Goal: Transaction & Acquisition: Purchase product/service

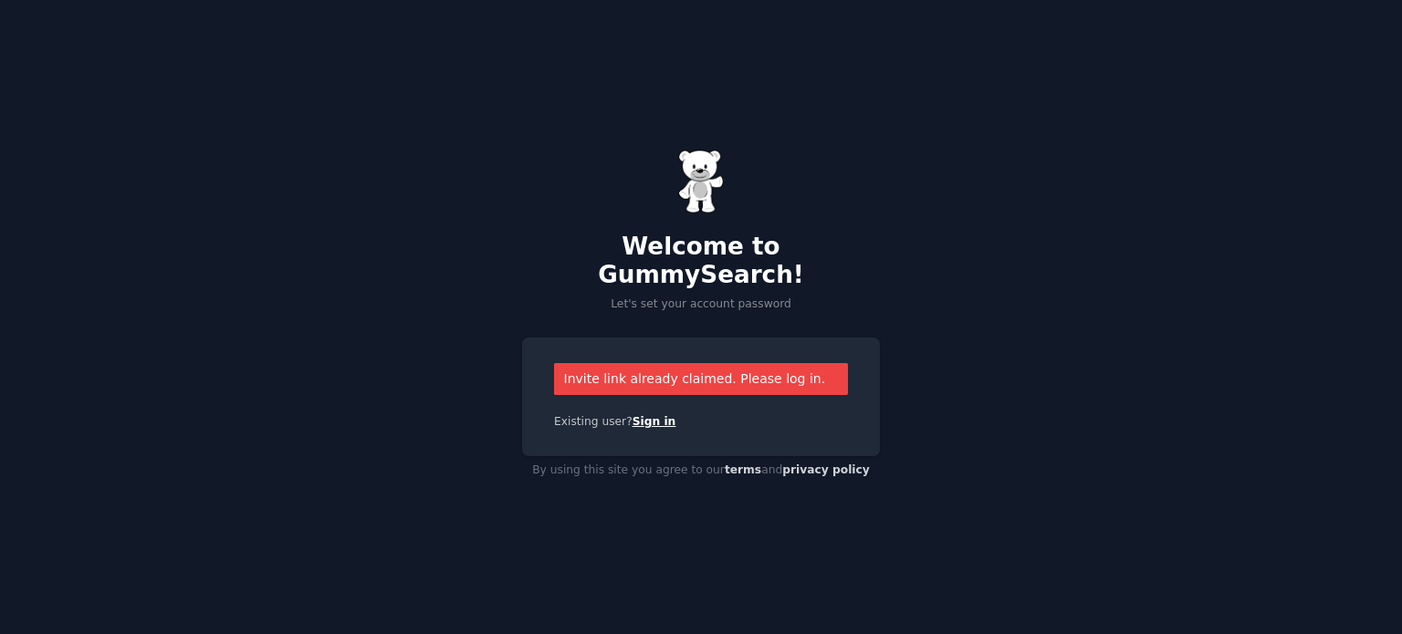
click at [635, 415] on link "Sign in" at bounding box center [655, 421] width 44 height 13
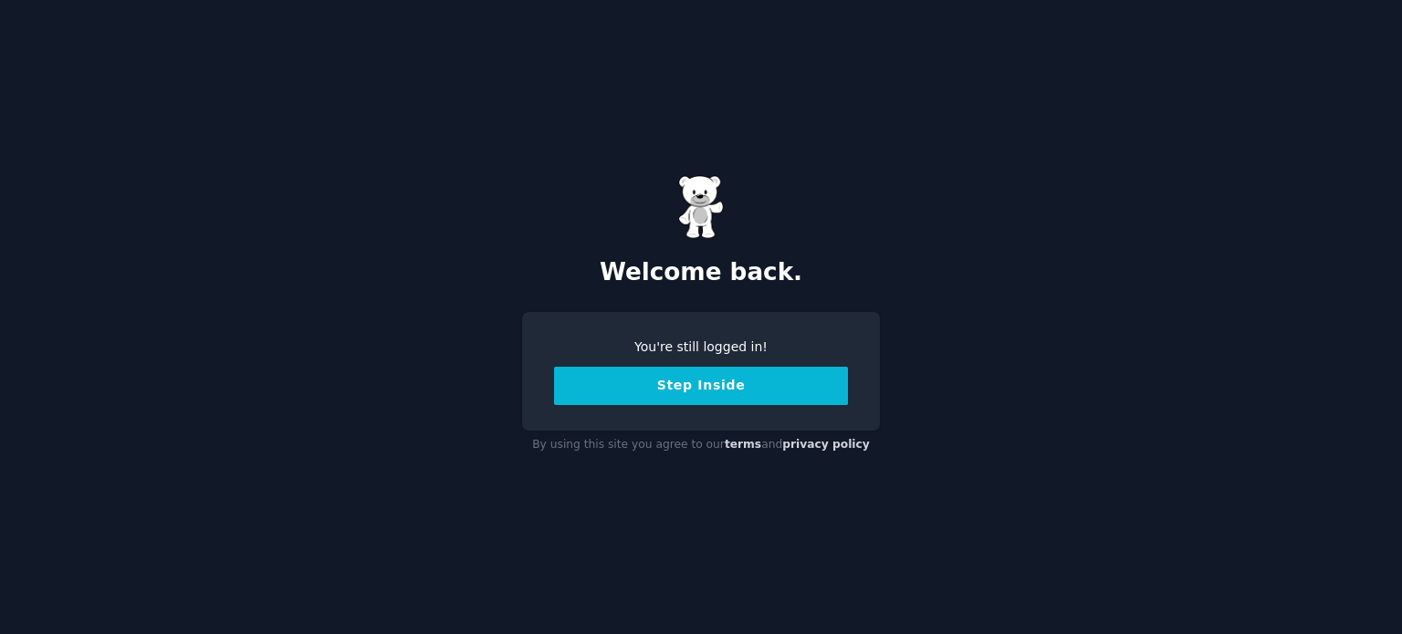
click at [692, 390] on button "Step Inside" at bounding box center [701, 386] width 294 height 38
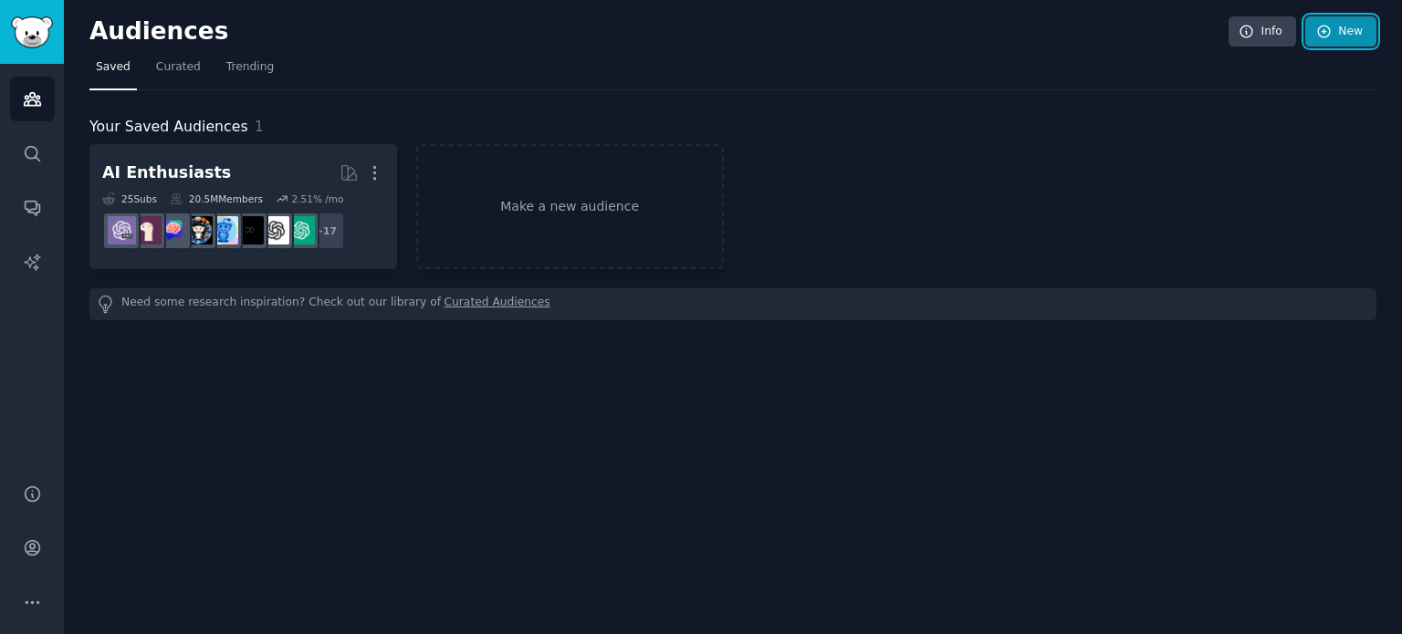
click at [1328, 32] on icon at bounding box center [1324, 32] width 16 height 16
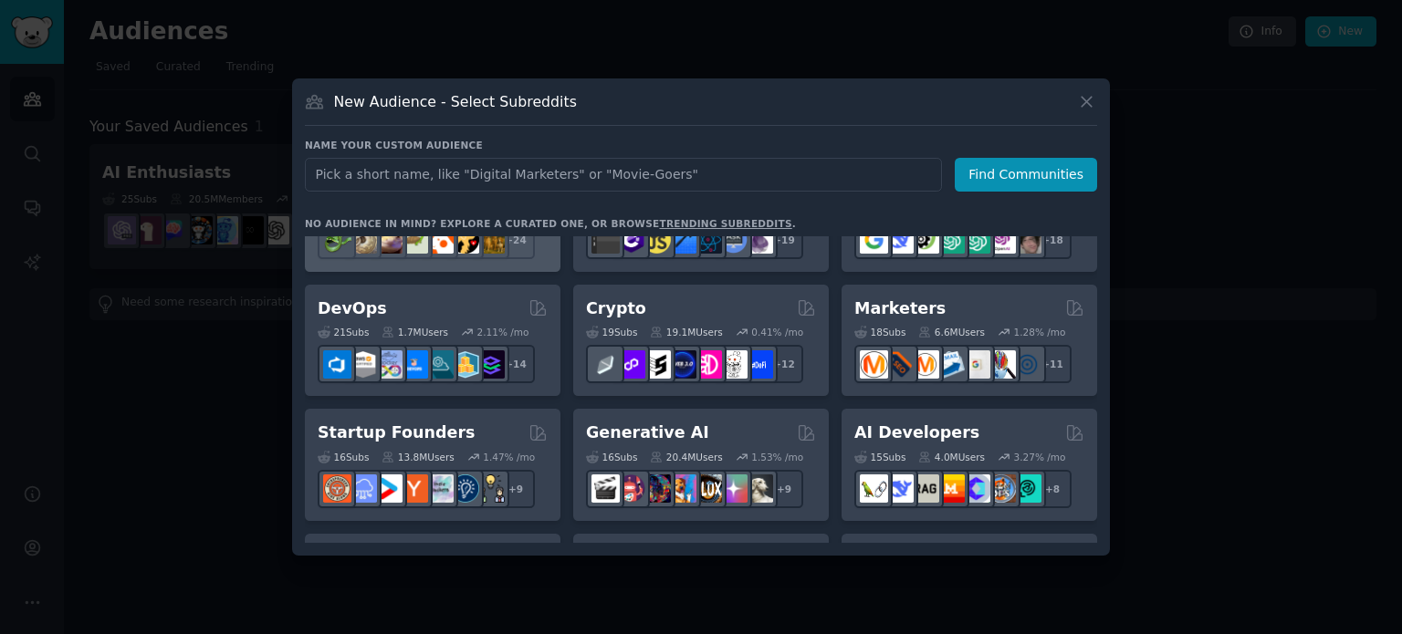
scroll to position [79, 0]
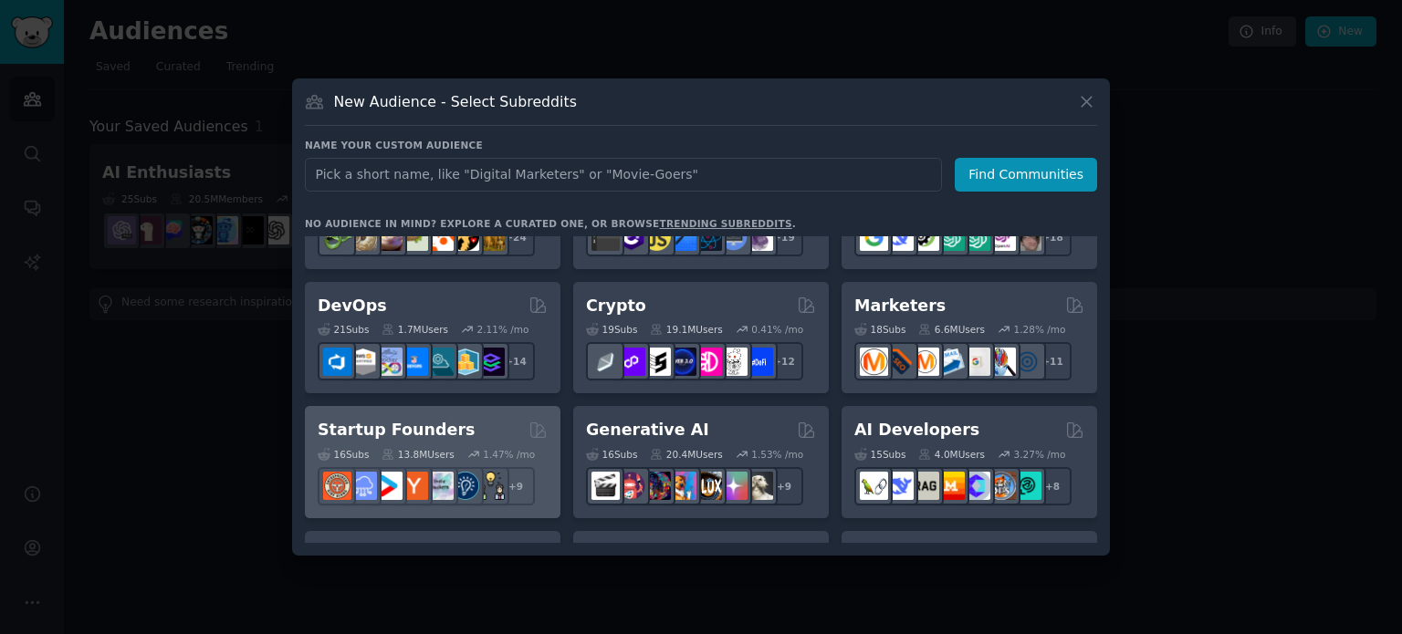
click at [458, 424] on div "Startup Founders" at bounding box center [433, 430] width 230 height 23
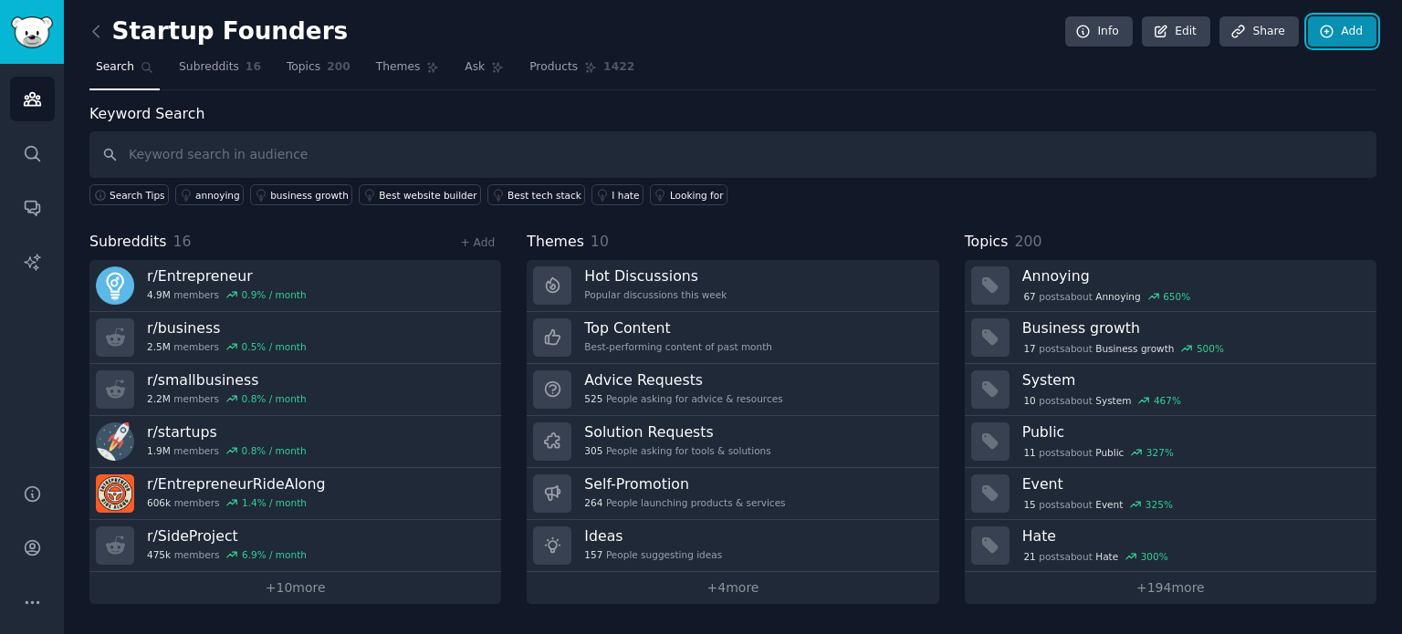
click at [1329, 33] on icon at bounding box center [1327, 32] width 16 height 16
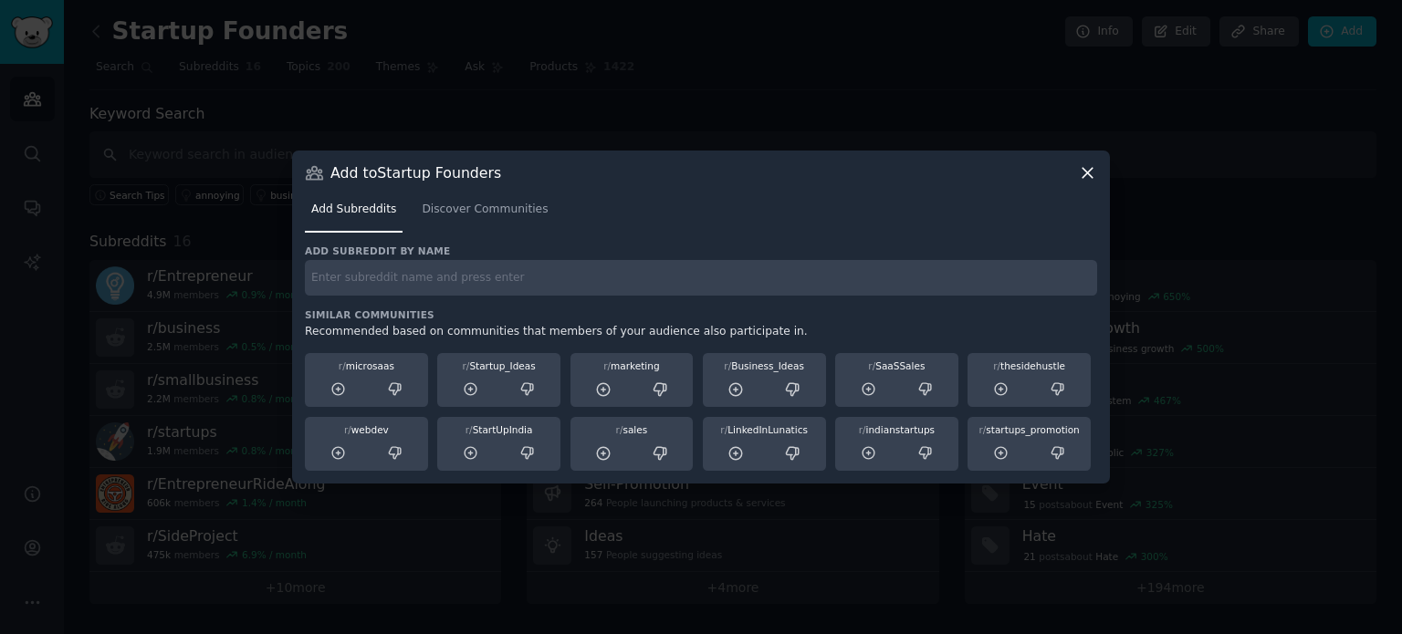
click at [1087, 174] on icon at bounding box center [1088, 173] width 10 height 10
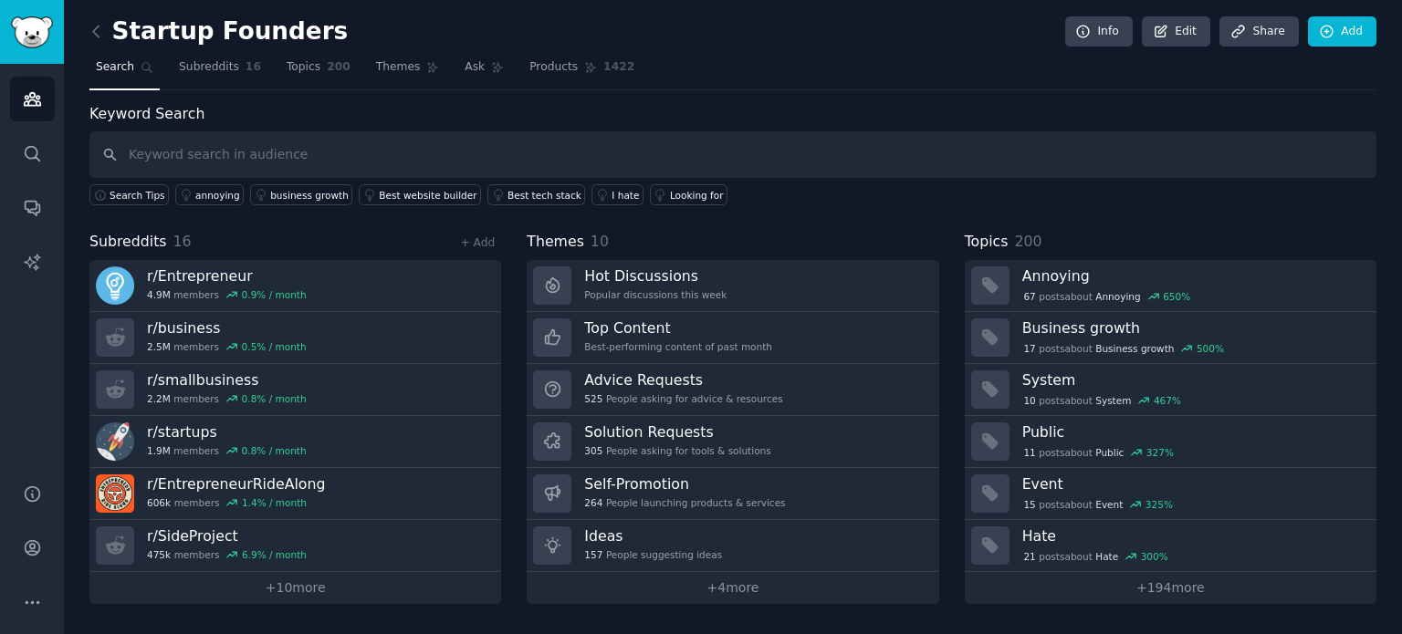
click at [96, 69] on span "Search" at bounding box center [115, 67] width 38 height 16
click at [30, 263] on icon "Sidebar" at bounding box center [32, 262] width 16 height 16
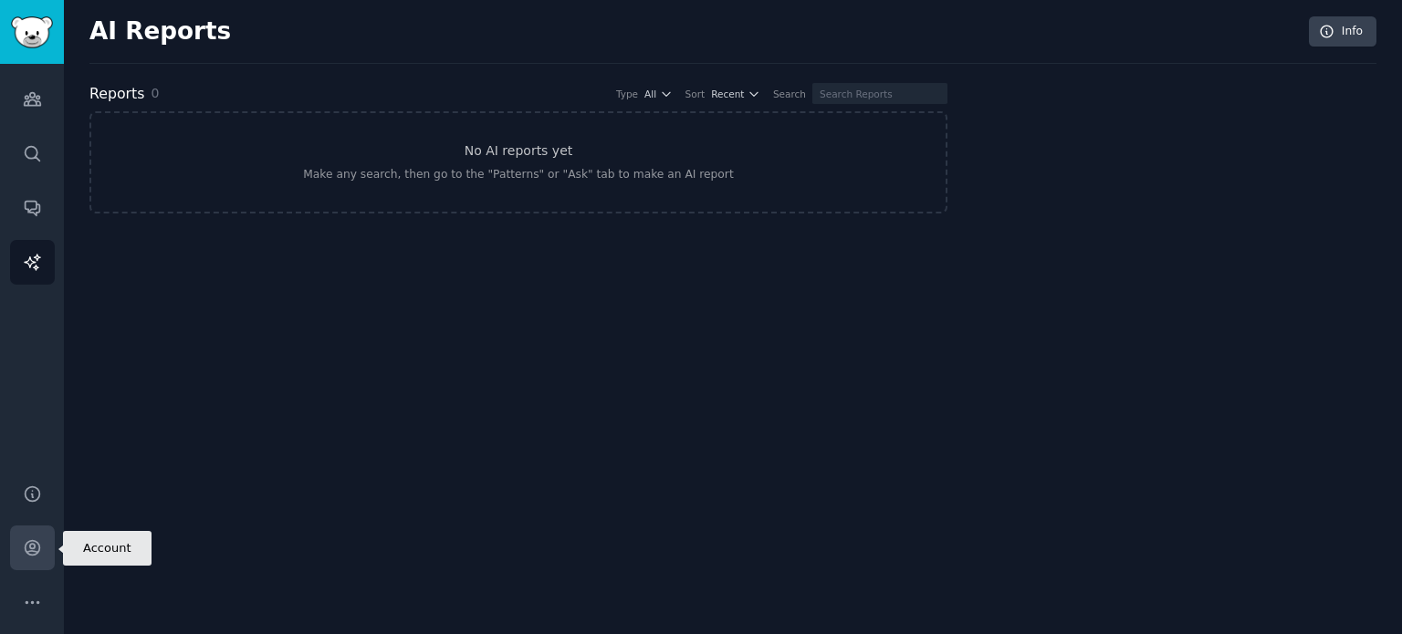
click at [29, 550] on icon "Sidebar" at bounding box center [32, 548] width 19 height 19
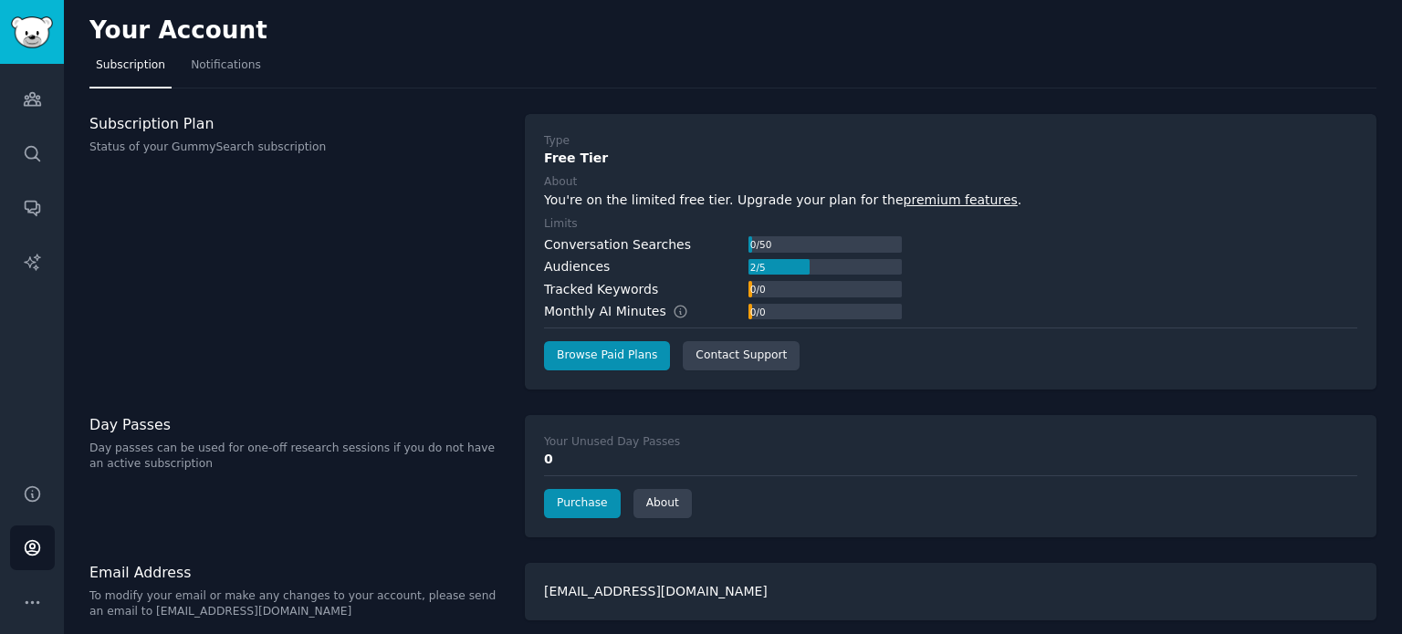
scroll to position [10, 0]
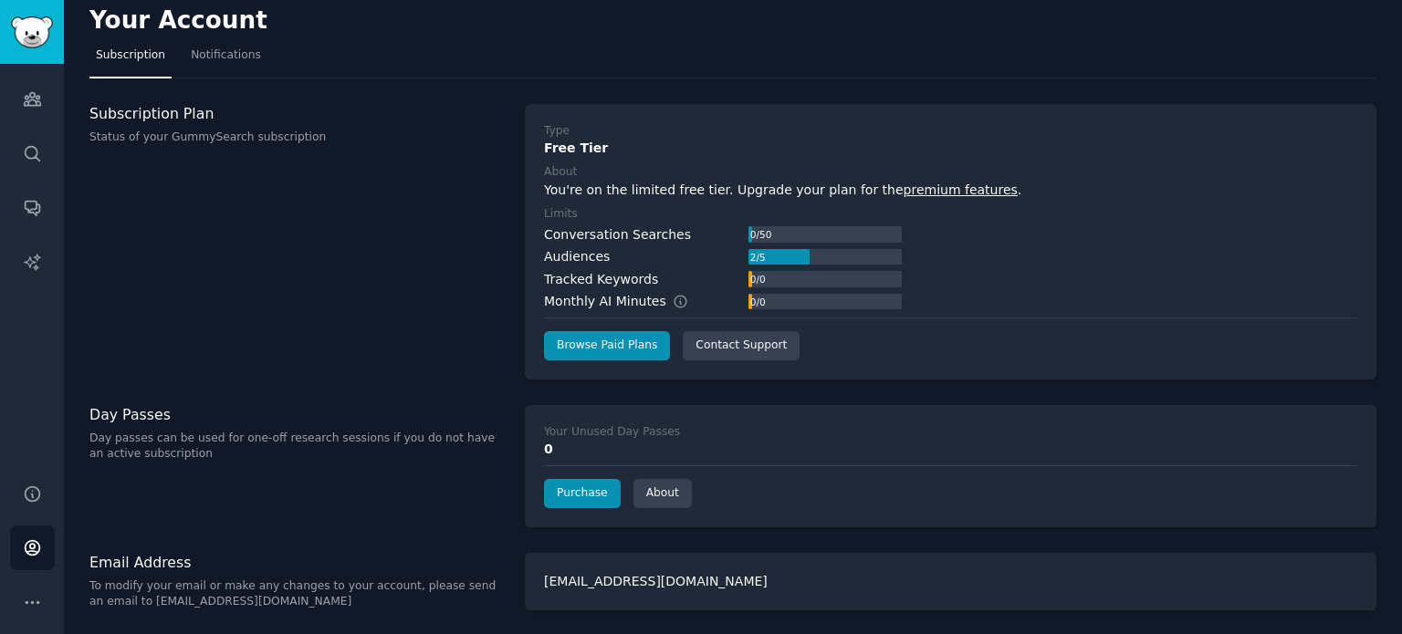
click at [110, 420] on h3 "Day Passes" at bounding box center [297, 414] width 416 height 19
click at [632, 357] on link "Browse Paid Plans" at bounding box center [607, 345] width 126 height 29
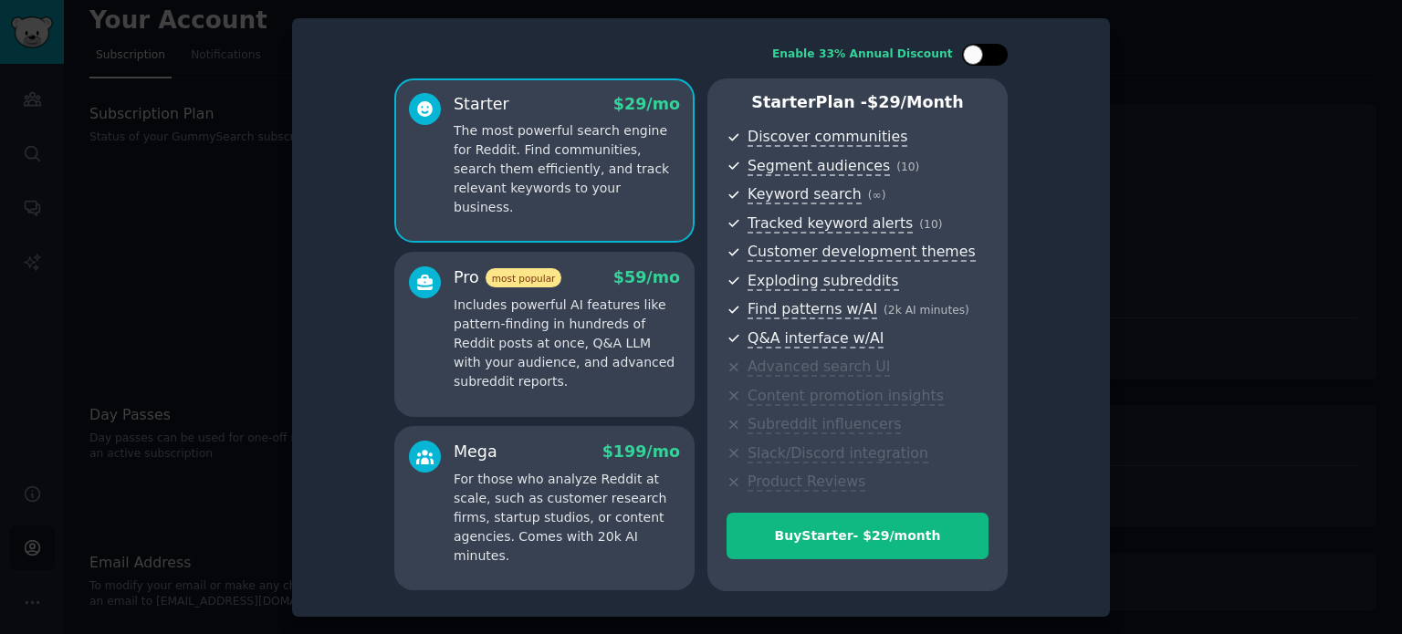
click at [981, 52] on div at bounding box center [973, 55] width 20 height 20
click at [995, 54] on div at bounding box center [997, 55] width 20 height 20
checkbox input "false"
click at [1178, 255] on div at bounding box center [701, 317] width 1402 height 634
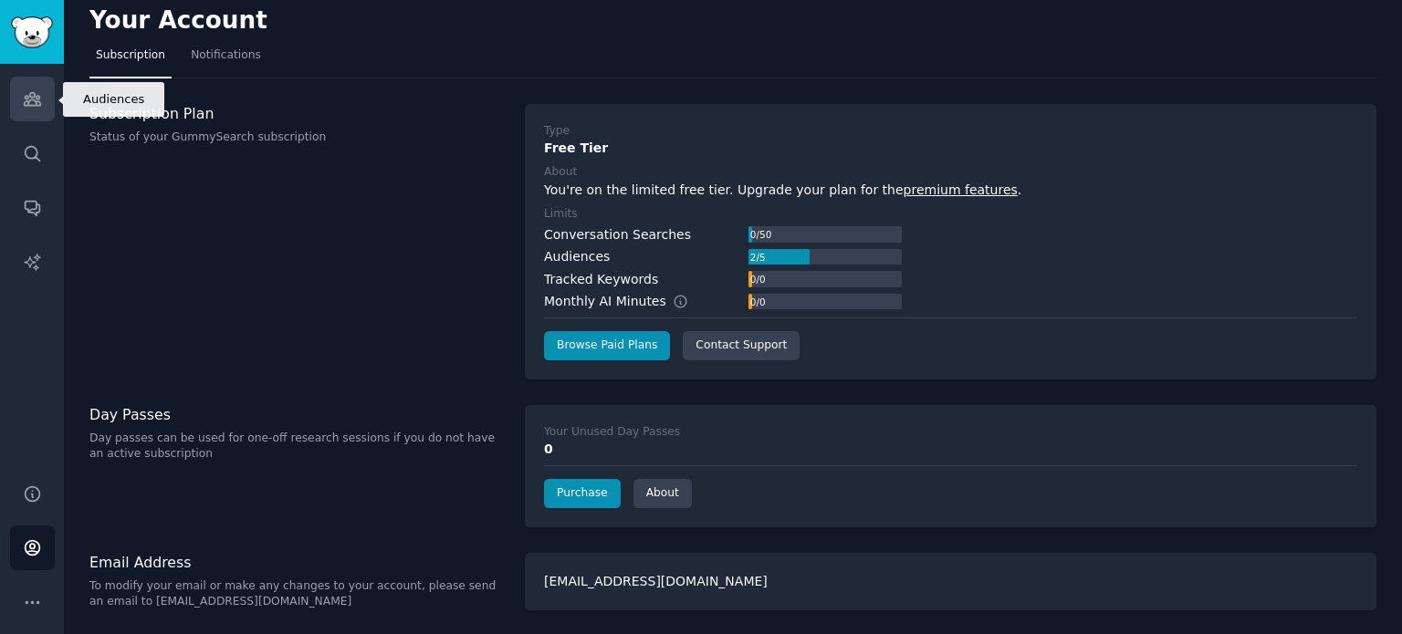
click at [35, 104] on icon "Sidebar" at bounding box center [32, 98] width 19 height 19
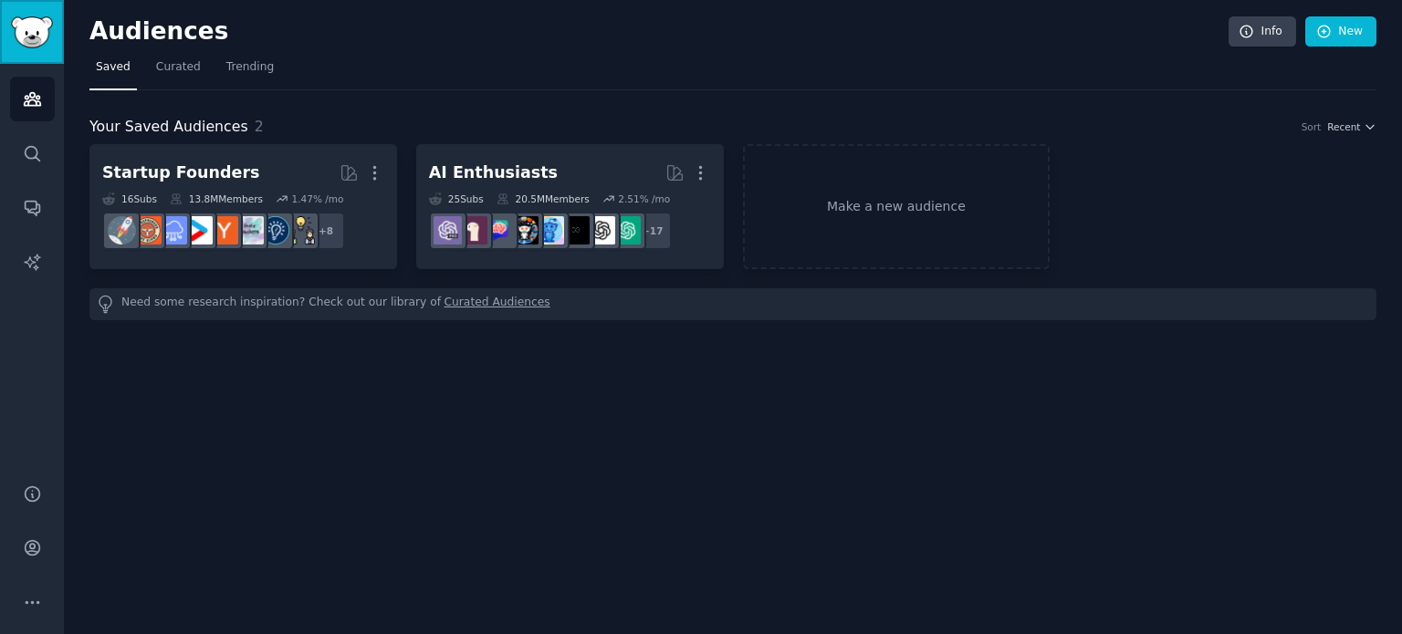
click at [34, 31] on img "Sidebar" at bounding box center [32, 32] width 42 height 32
click at [33, 93] on icon "Sidebar" at bounding box center [32, 99] width 16 height 13
click at [27, 169] on link "Search" at bounding box center [32, 153] width 45 height 45
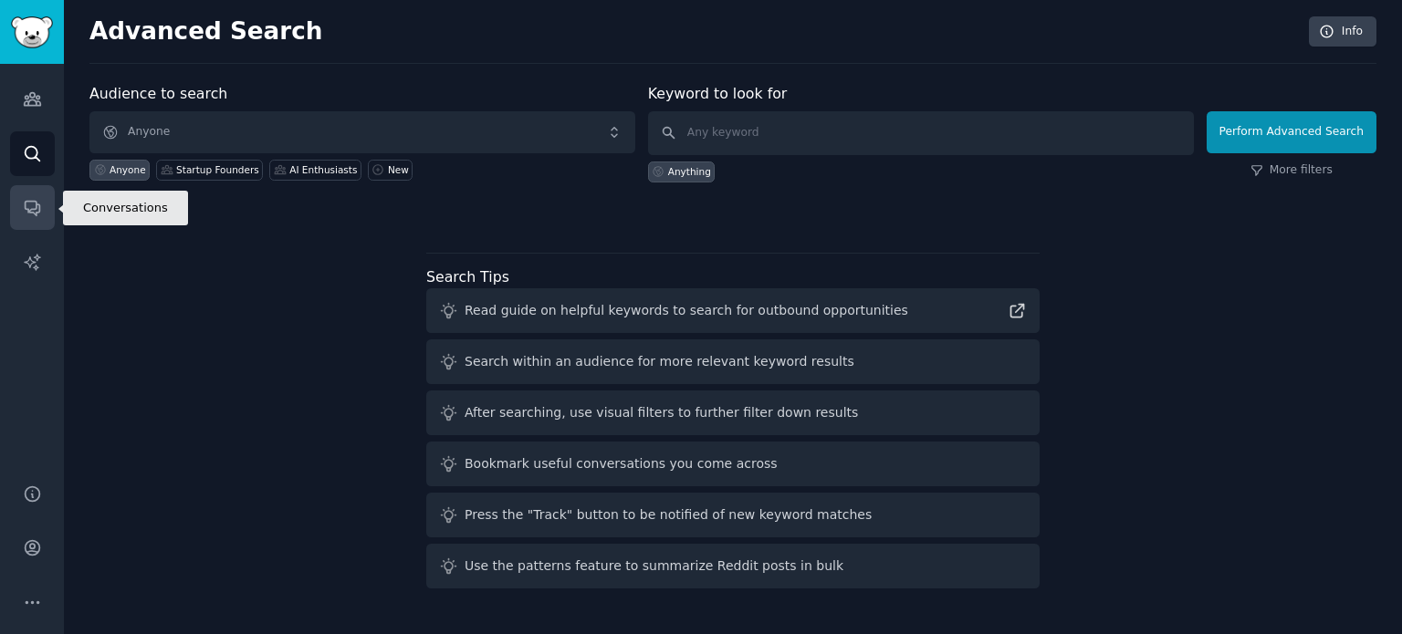
click at [31, 207] on icon "Sidebar" at bounding box center [32, 207] width 19 height 19
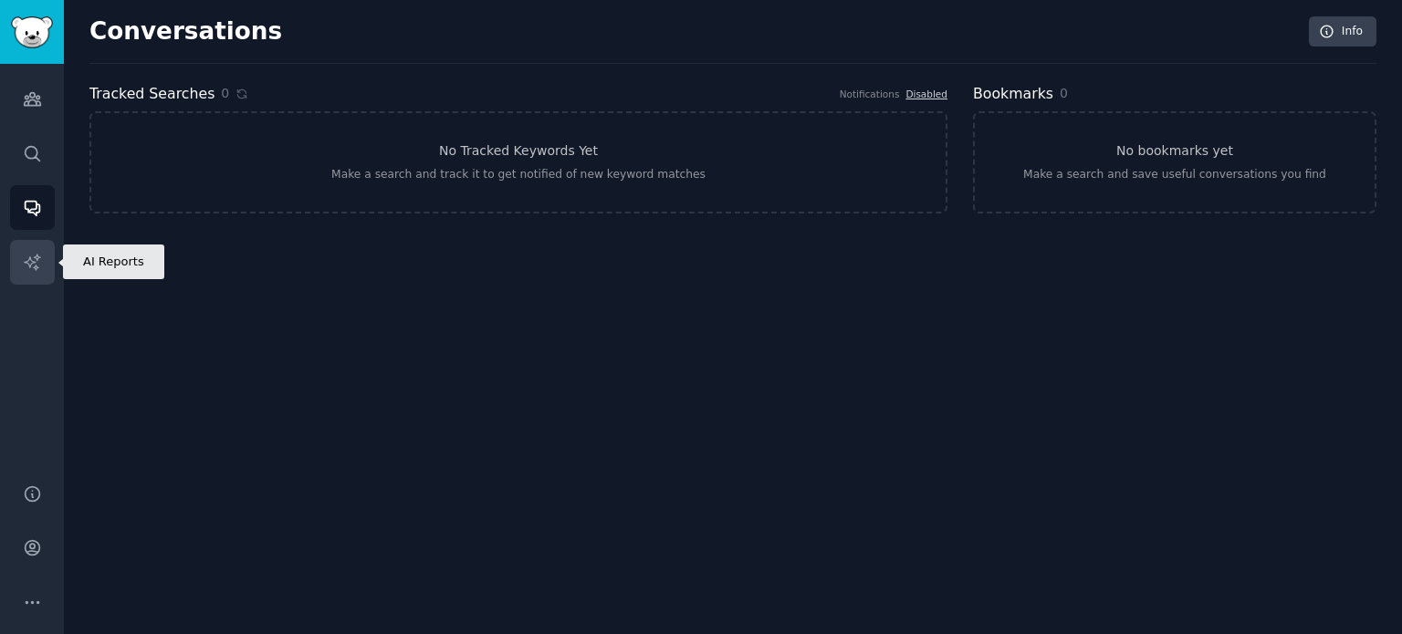
click at [36, 249] on link "AI Reports" at bounding box center [32, 262] width 45 height 45
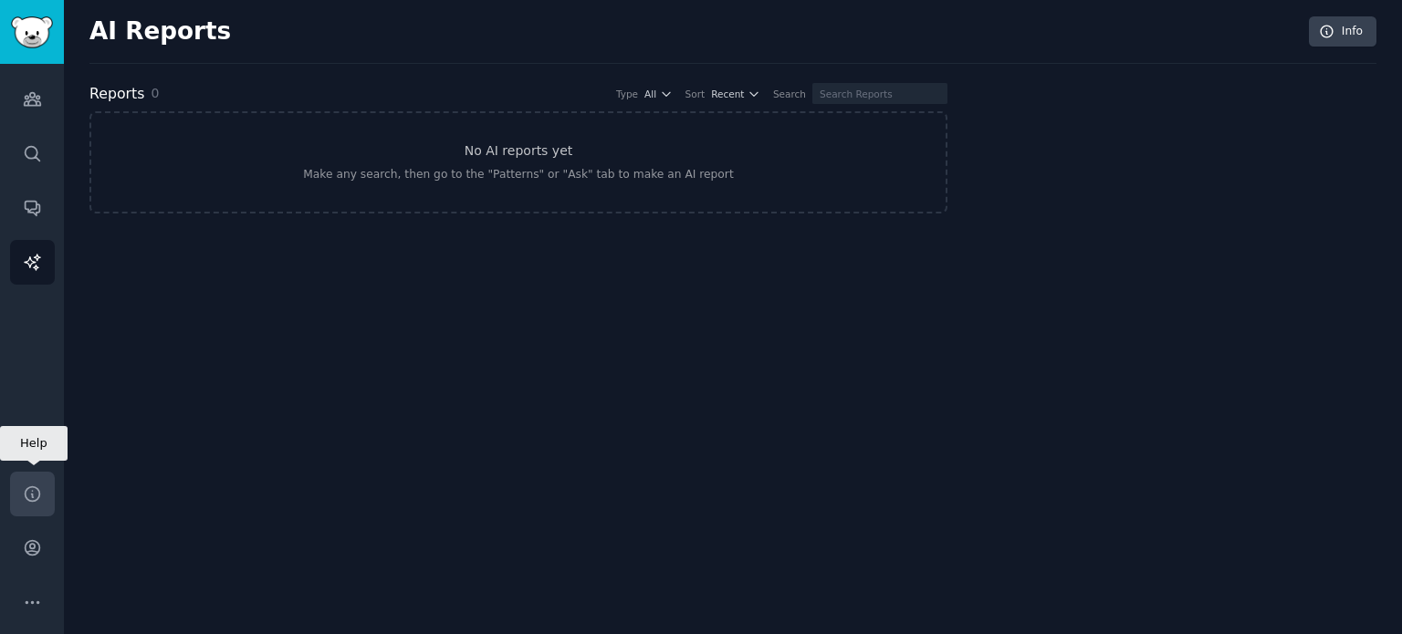
click at [37, 485] on icon "Sidebar" at bounding box center [32, 494] width 19 height 19
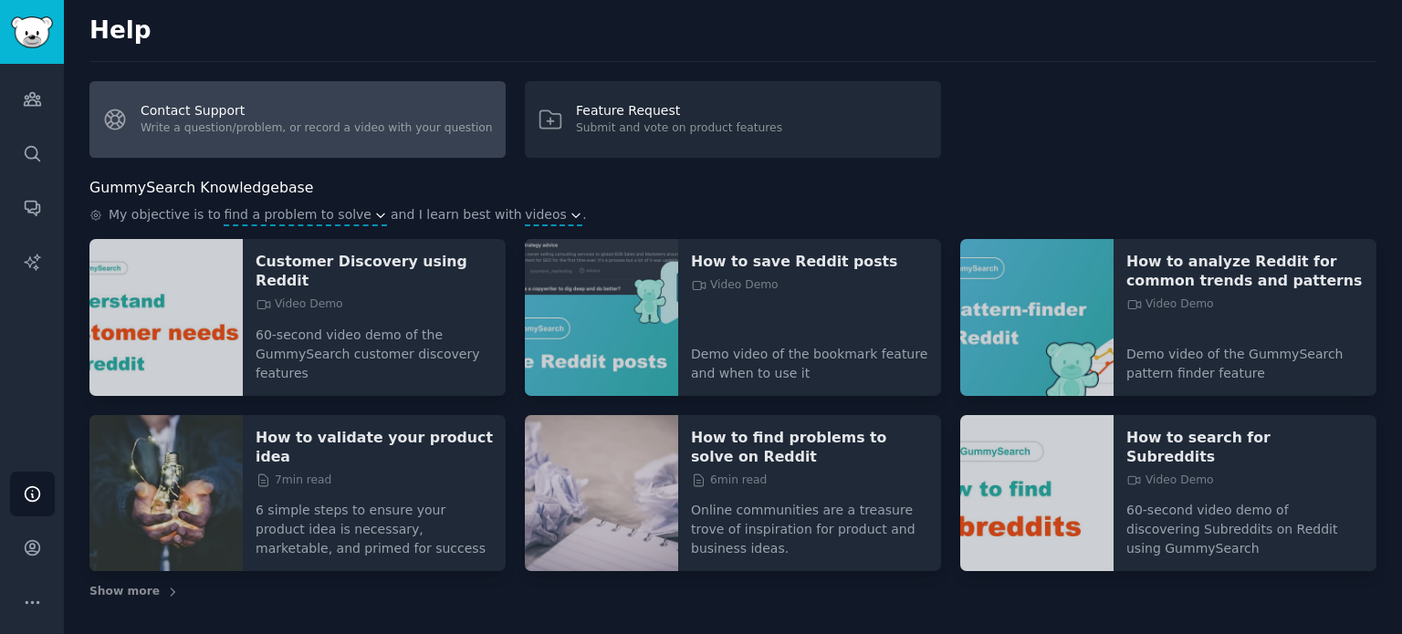
click at [259, 112] on link "Contact Support Write a question/problem, or record a video with your question" at bounding box center [297, 119] width 416 height 77
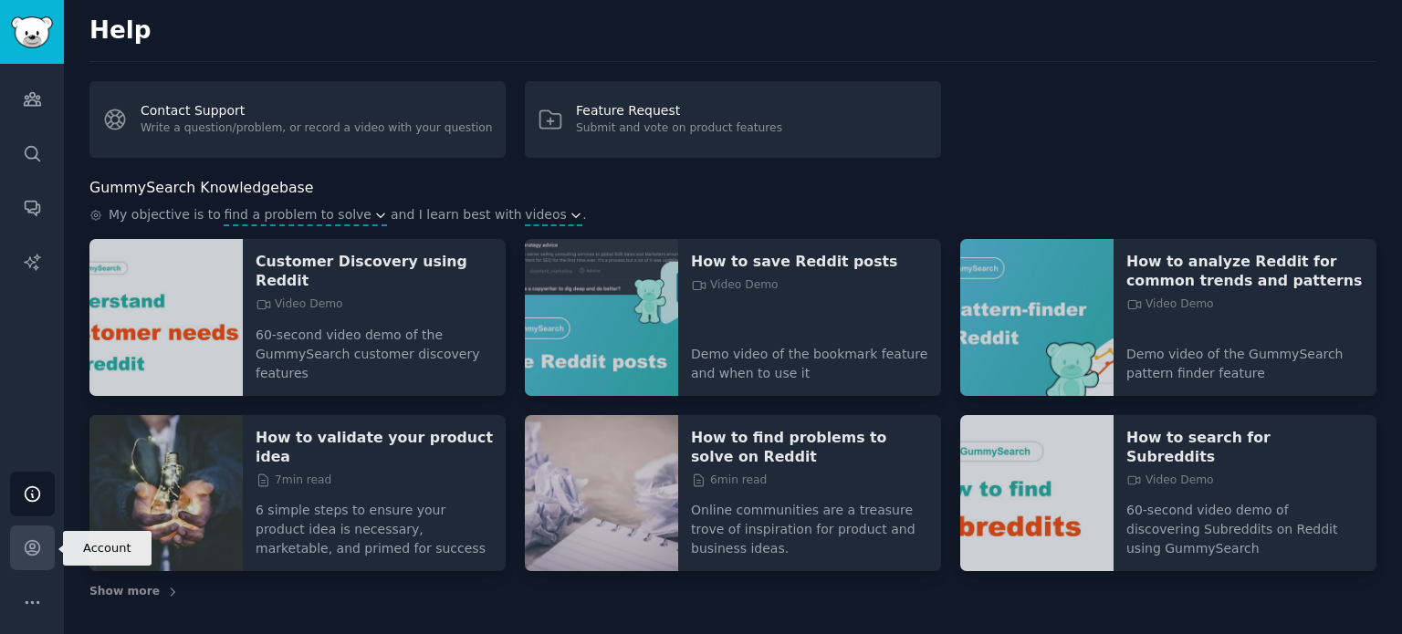
click at [31, 549] on icon "Sidebar" at bounding box center [32, 548] width 15 height 15
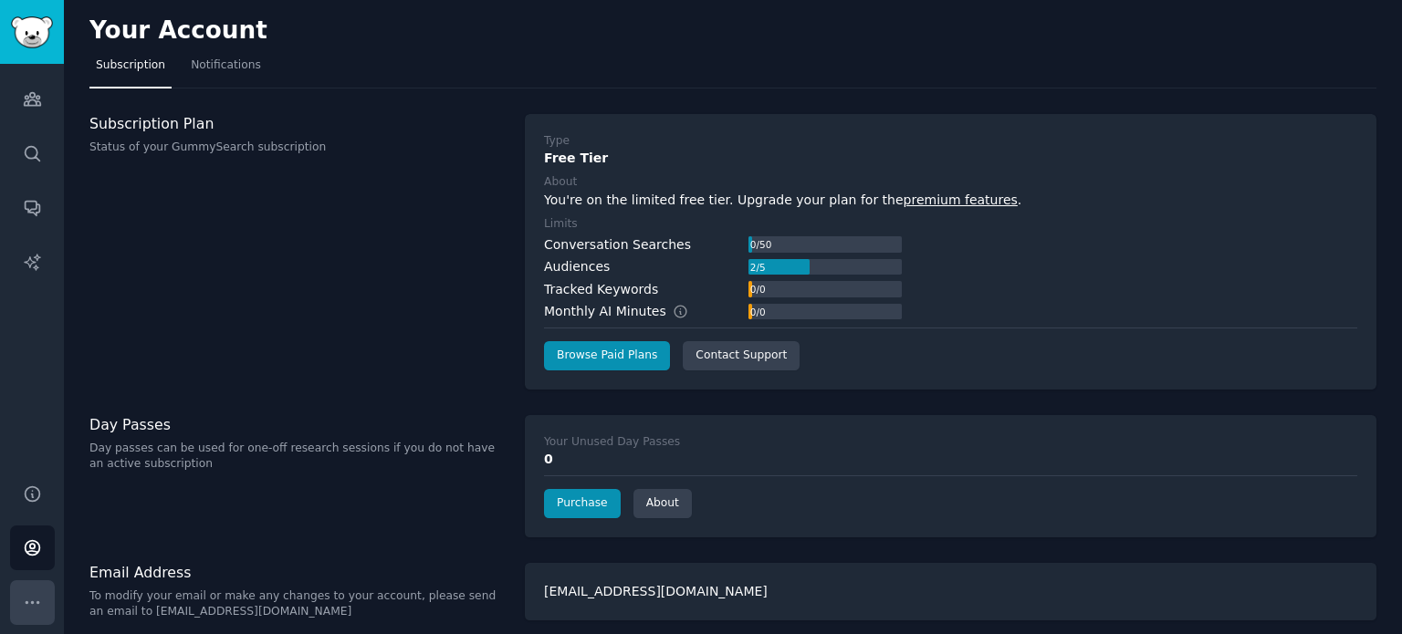
click at [37, 599] on icon "Sidebar" at bounding box center [32, 602] width 19 height 19
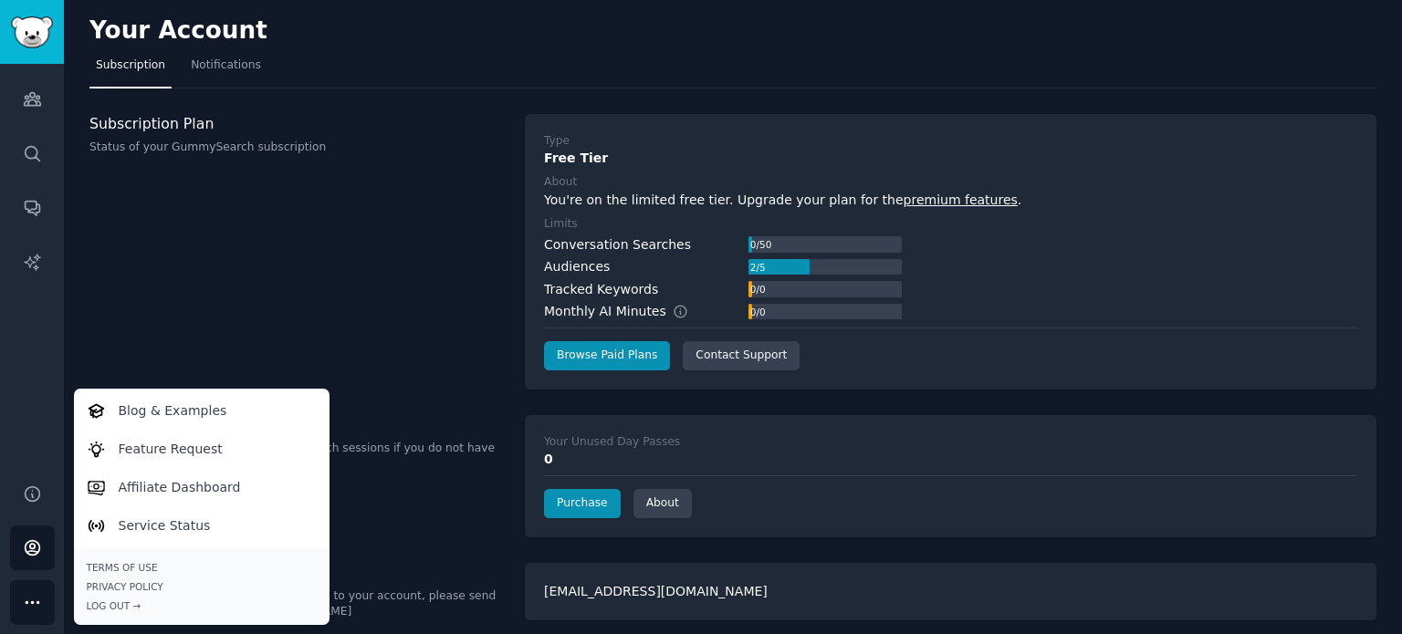
click at [372, 280] on div "Subscription Plan Status of your GummySearch subscription" at bounding box center [297, 252] width 416 height 276
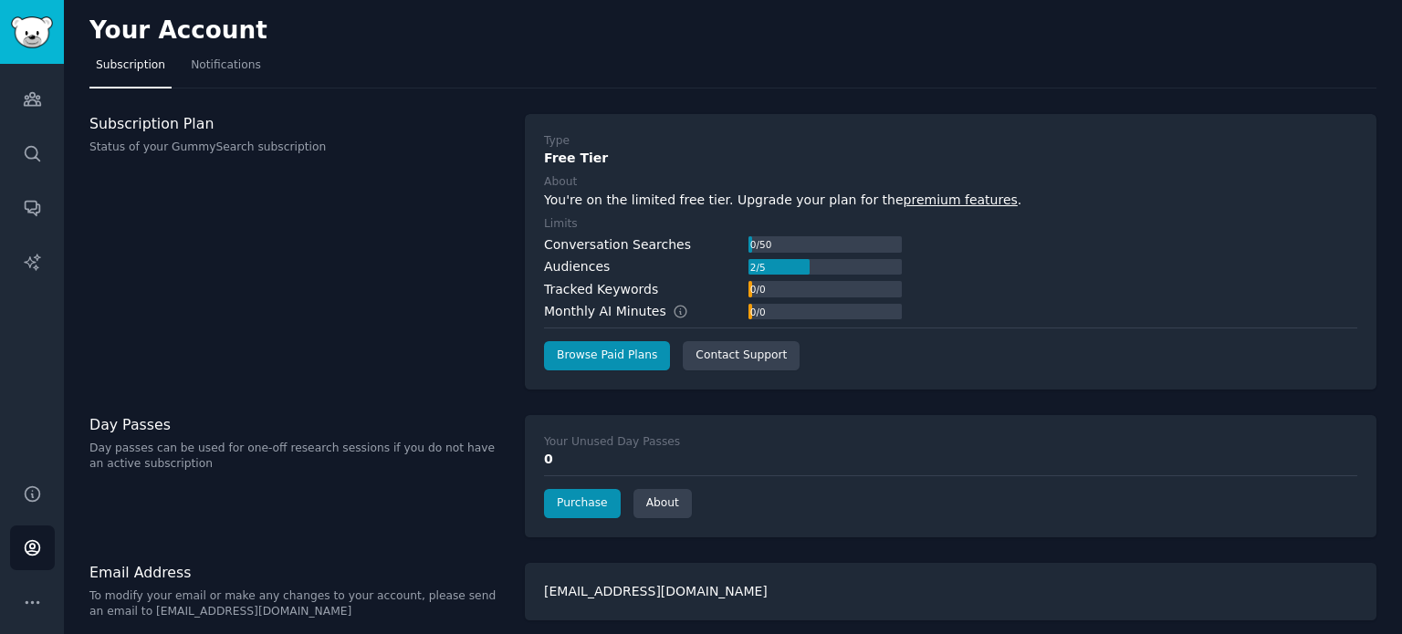
click at [904, 202] on link "premium features" at bounding box center [961, 200] width 114 height 15
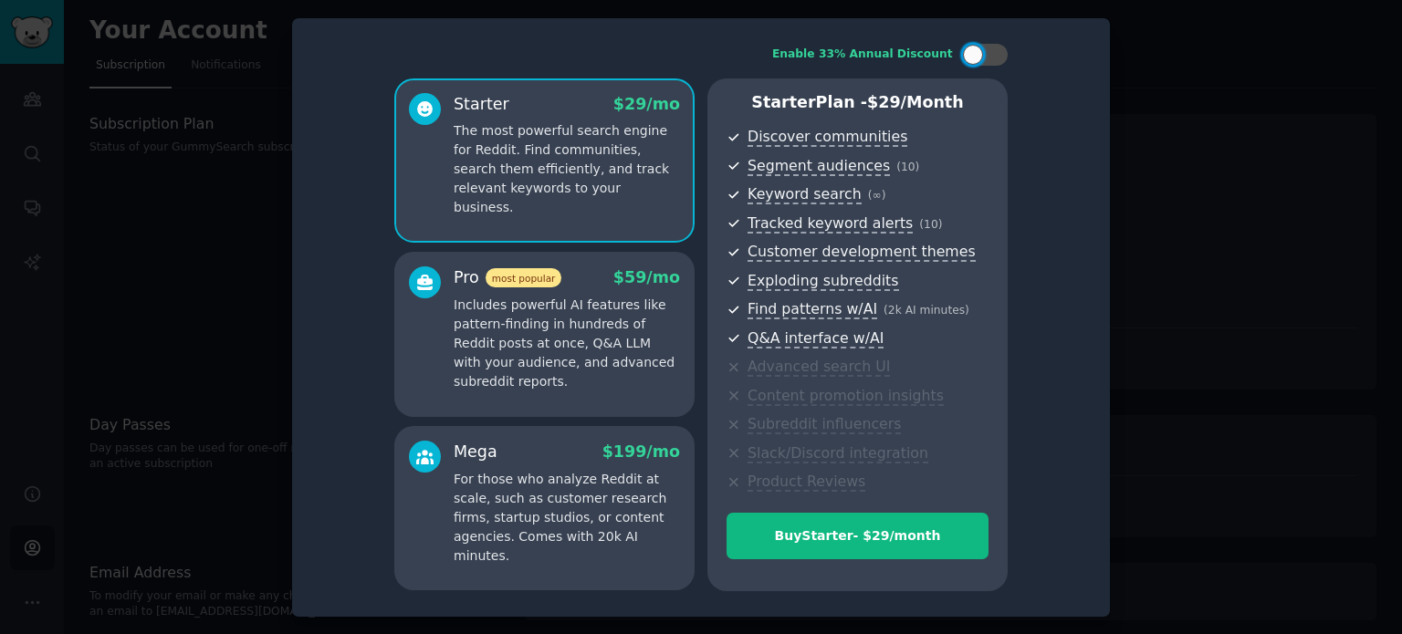
click at [1228, 288] on div at bounding box center [701, 317] width 1402 height 634
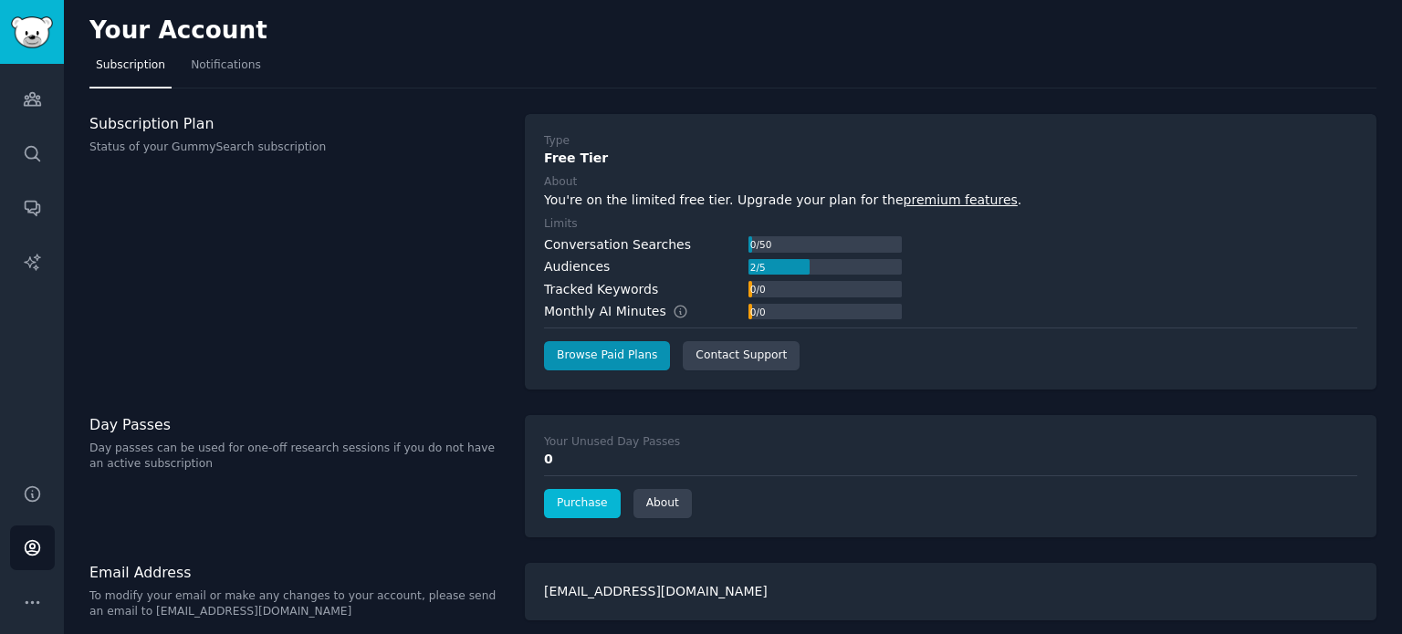
scroll to position [10, 0]
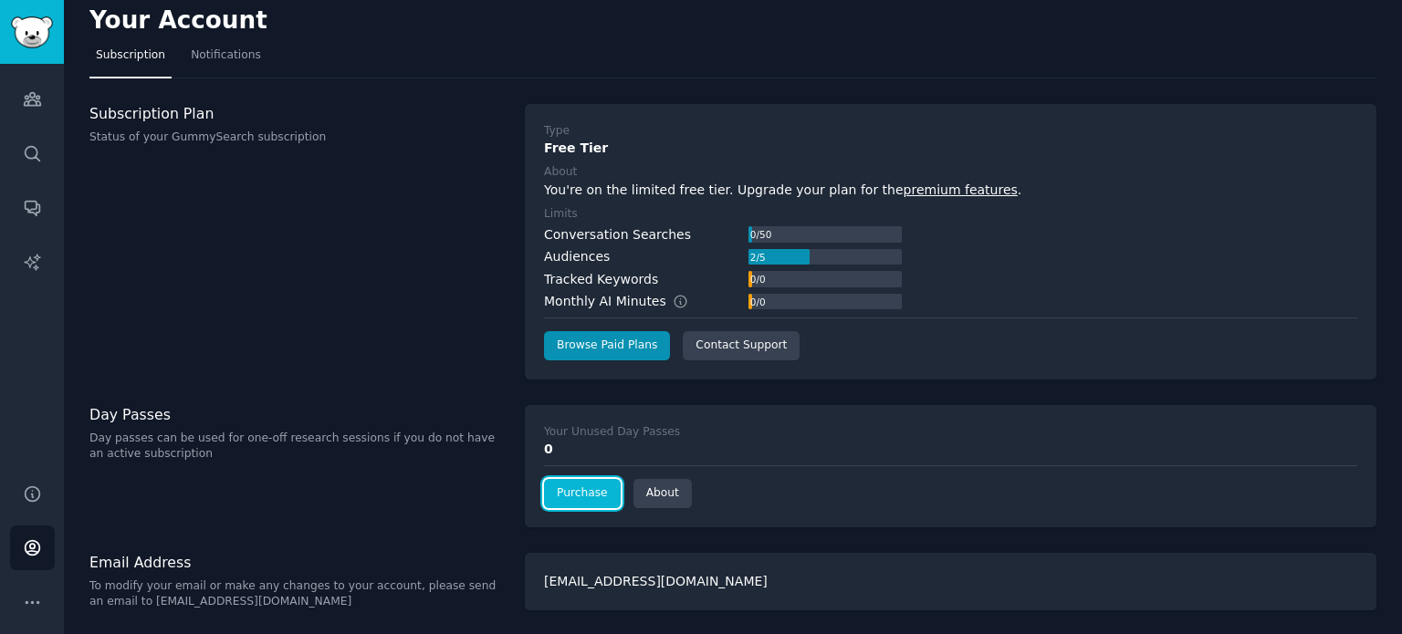
click at [575, 497] on link "Purchase" at bounding box center [582, 493] width 77 height 29
